Goal: Task Accomplishment & Management: Manage account settings

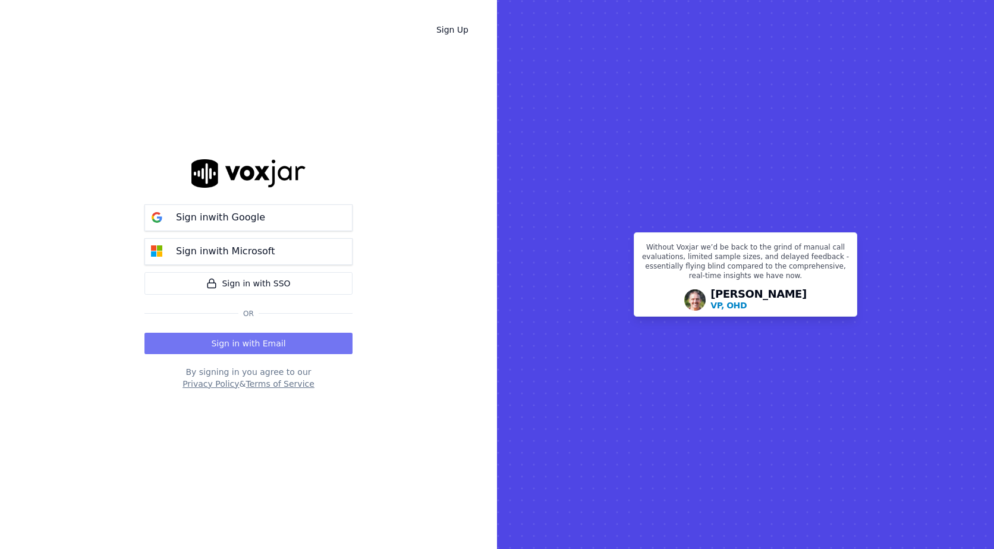
click at [256, 347] on button "Sign in with Email" at bounding box center [248, 343] width 208 height 21
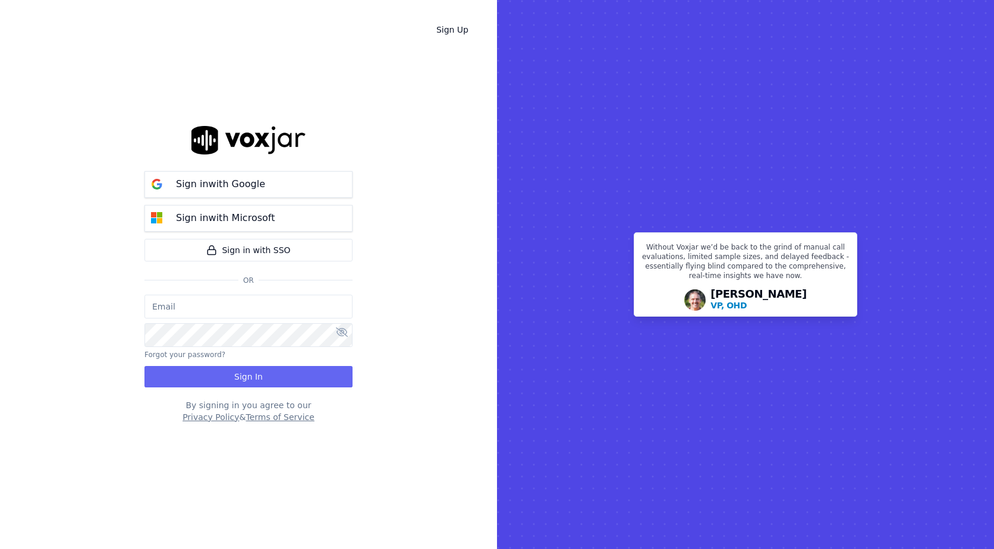
type input "bpaul@clearharbor.com"
click at [291, 383] on button "Sign In" at bounding box center [248, 376] width 208 height 21
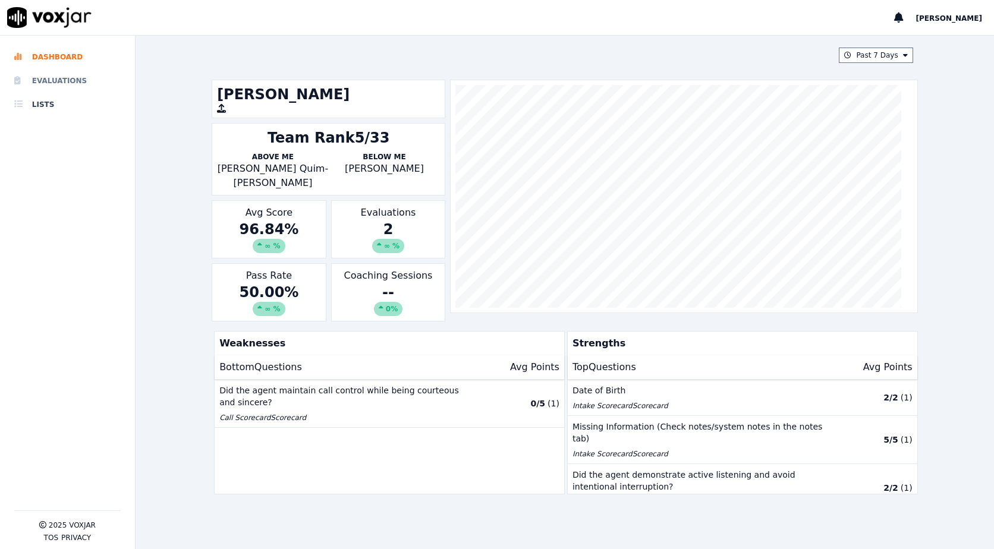
click at [57, 76] on li "Evaluations" at bounding box center [67, 81] width 106 height 24
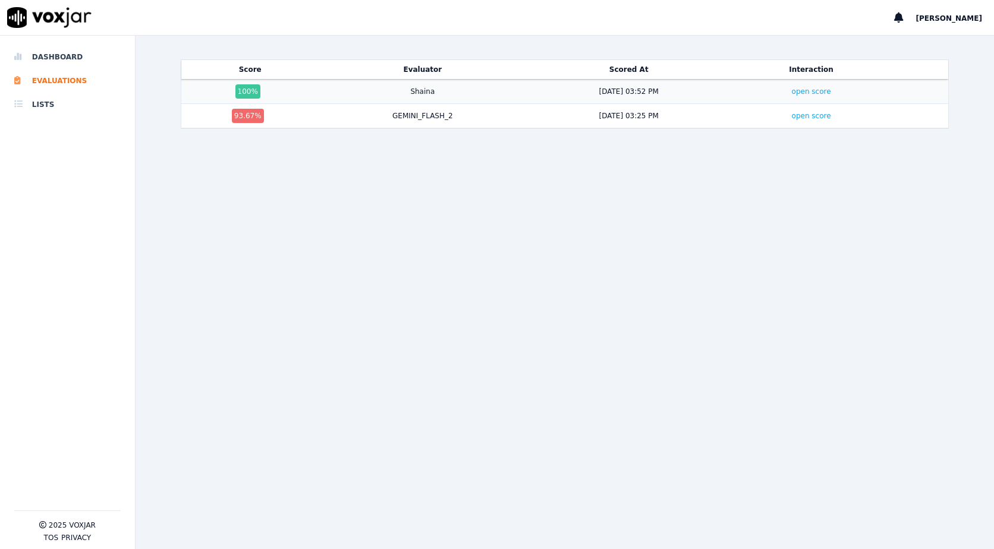
click at [417, 94] on div "Shaina" at bounding box center [422, 92] width 24 height 10
click at [246, 90] on div "100 %" at bounding box center [247, 91] width 25 height 14
click at [234, 118] on div "93.67 %" at bounding box center [248, 116] width 32 height 14
click at [792, 91] on link "open score" at bounding box center [811, 91] width 39 height 8
click at [56, 56] on li "Dashboard" at bounding box center [67, 57] width 106 height 24
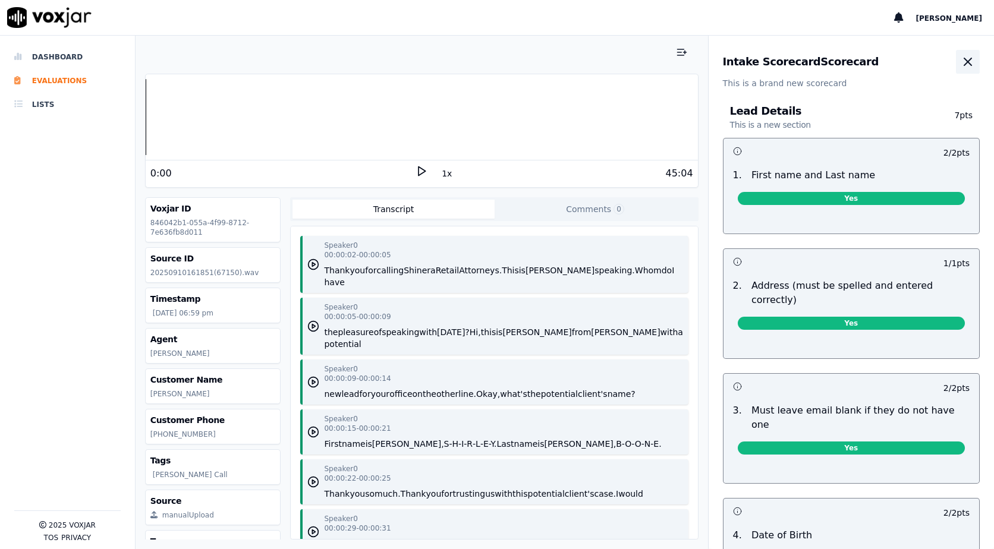
click at [961, 55] on icon "button" at bounding box center [968, 62] width 14 height 14
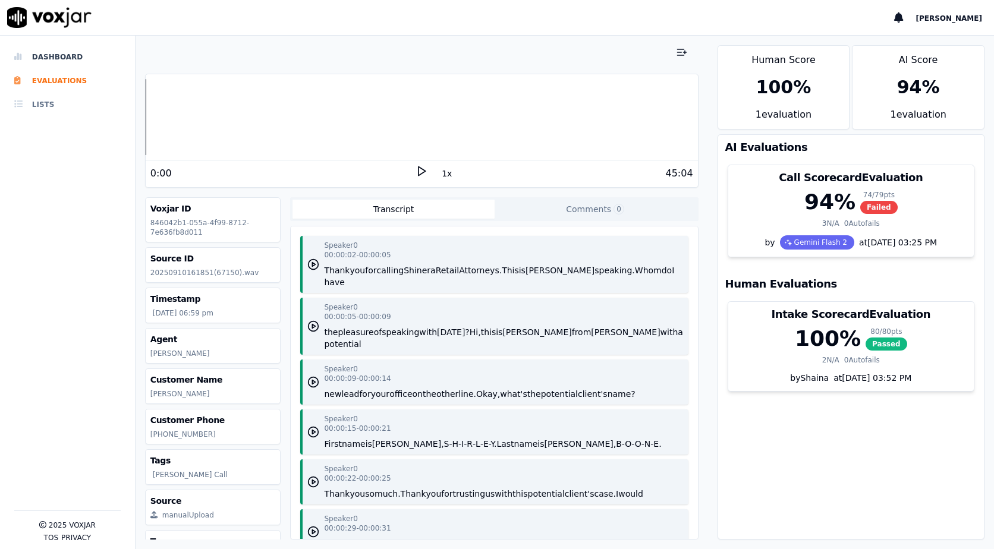
click at [39, 103] on li "Lists" at bounding box center [67, 105] width 106 height 24
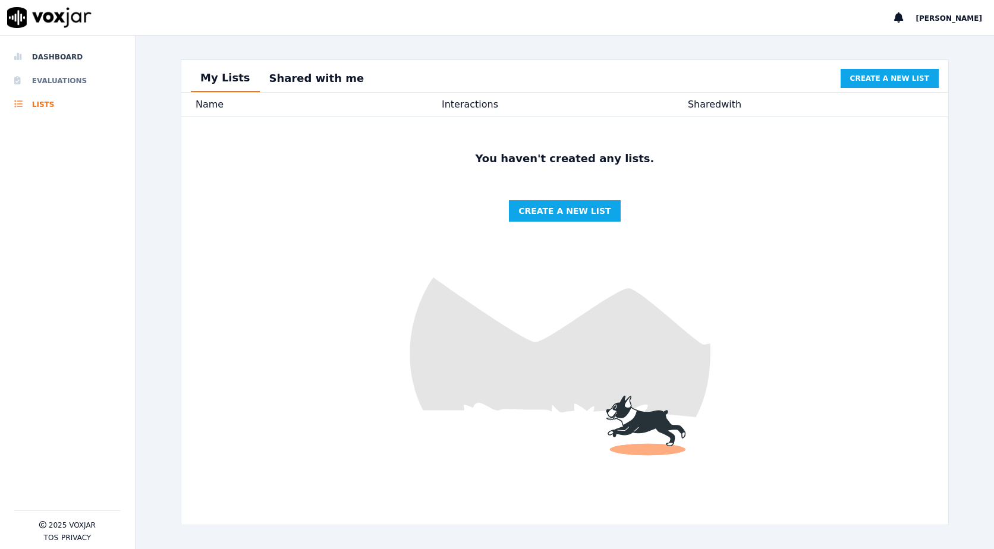
click at [56, 81] on li "Evaluations" at bounding box center [67, 81] width 106 height 24
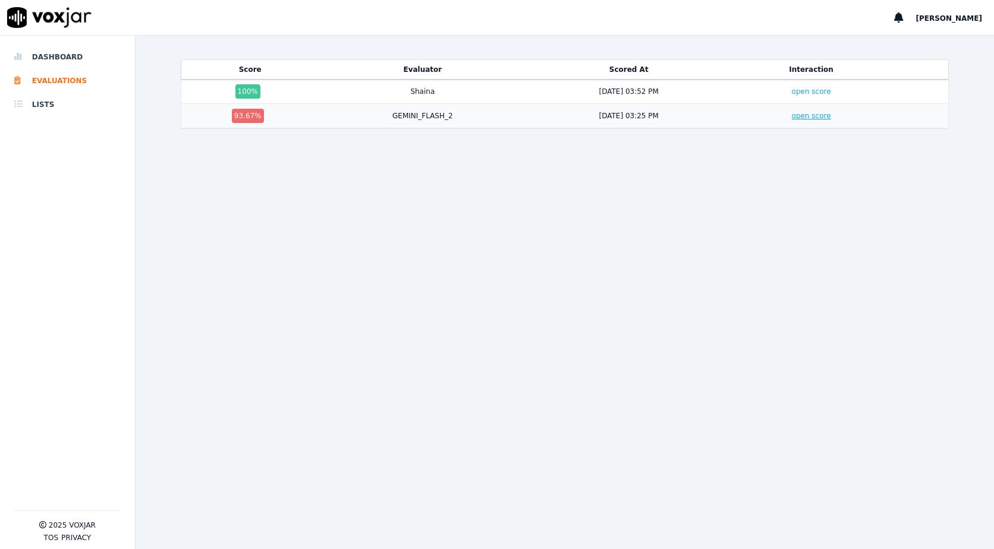
click at [794, 119] on link "open score" at bounding box center [811, 116] width 39 height 8
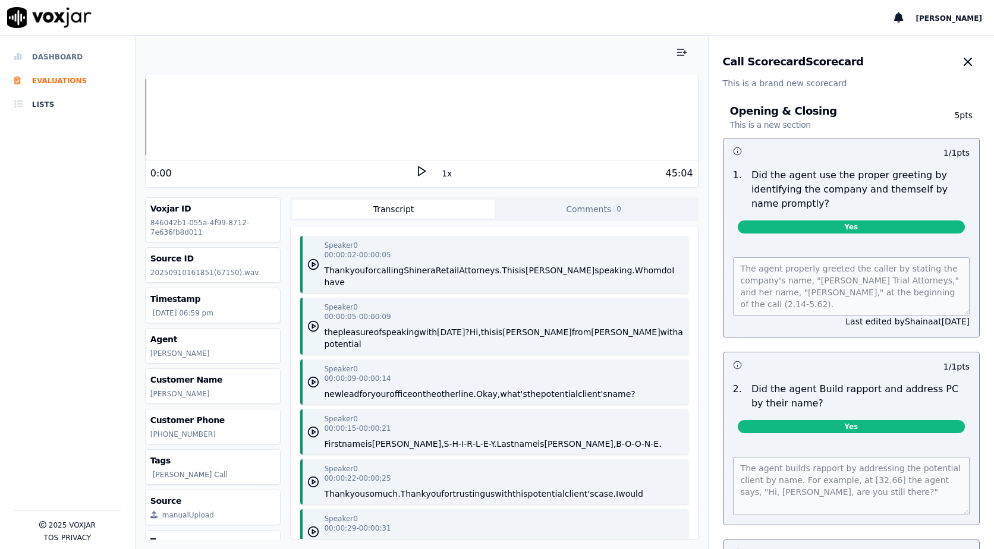
click at [57, 59] on li "Dashboard" at bounding box center [67, 57] width 106 height 24
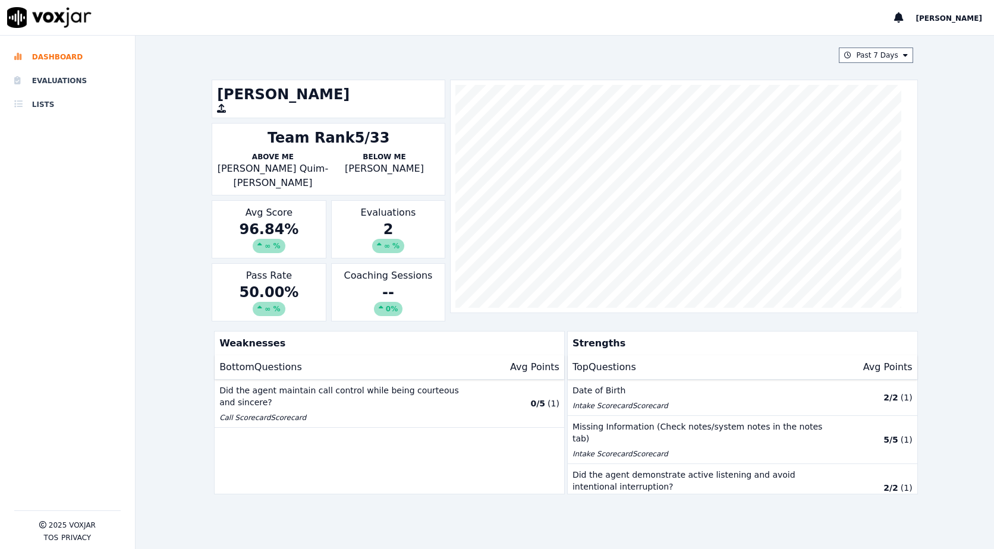
click at [389, 239] on div "∞ %" at bounding box center [388, 246] width 32 height 14
click at [284, 220] on div "96.84 % ∞ %" at bounding box center [269, 236] width 104 height 33
click at [867, 59] on button "Past 7 Days" at bounding box center [876, 55] width 74 height 15
click at [884, 202] on button "Add" at bounding box center [895, 192] width 23 height 19
click at [881, 58] on button "This Month" at bounding box center [877, 55] width 71 height 15
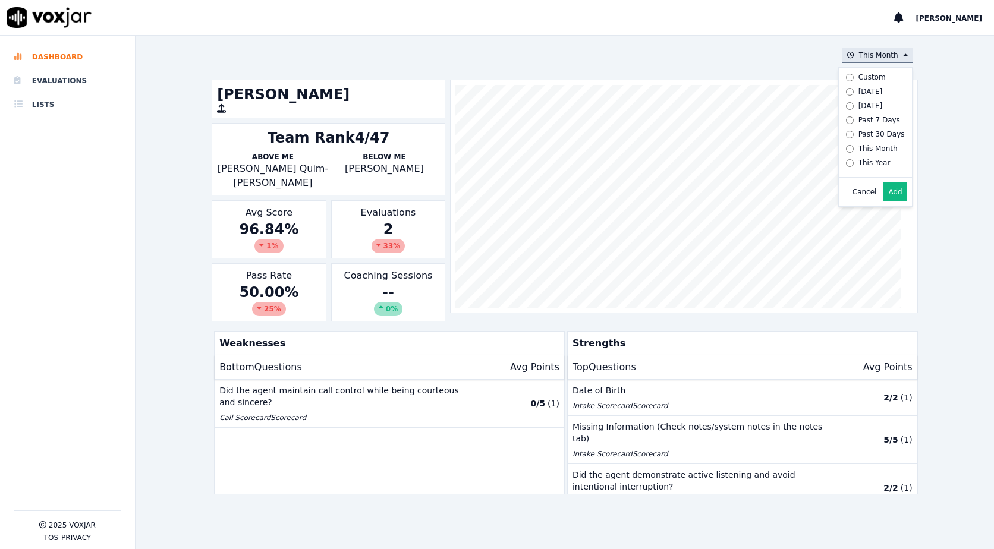
click at [884, 200] on button "Add" at bounding box center [895, 192] width 23 height 19
